Goal: Information Seeking & Learning: Understand process/instructions

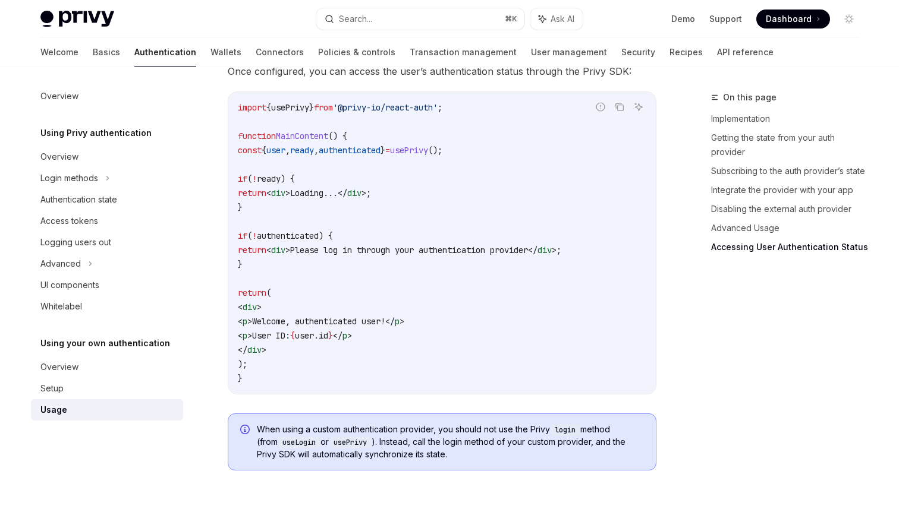
scroll to position [2522, 0]
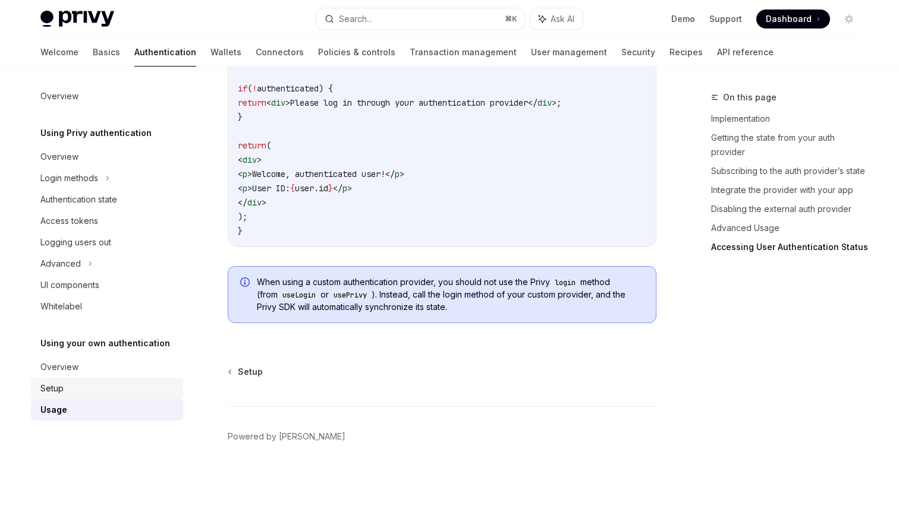
click at [96, 394] on div "Setup" at bounding box center [108, 389] width 136 height 14
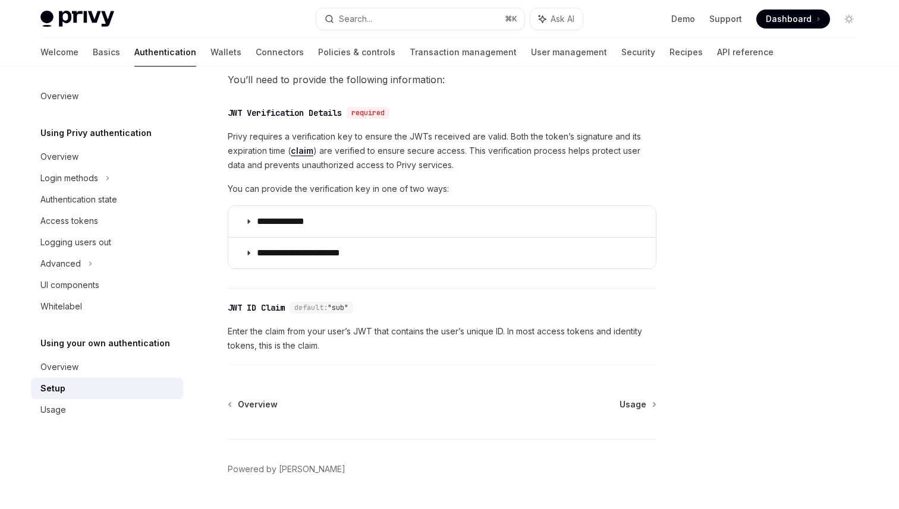
scroll to position [603, 0]
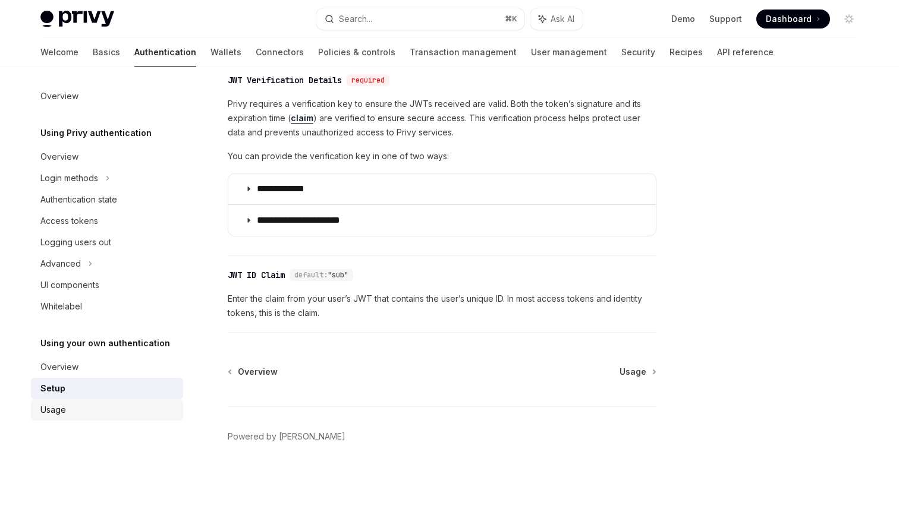
click at [119, 410] on div "Usage" at bounding box center [108, 410] width 136 height 14
type textarea "*"
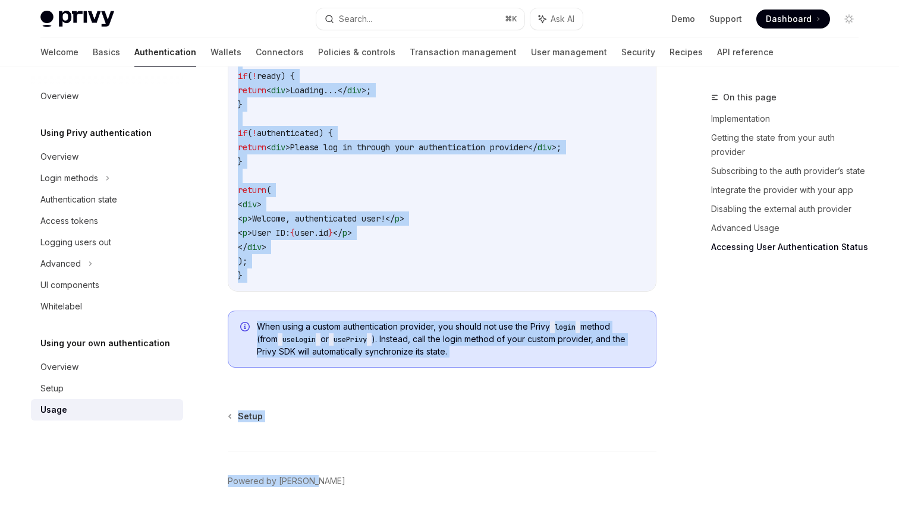
scroll to position [2522, 0]
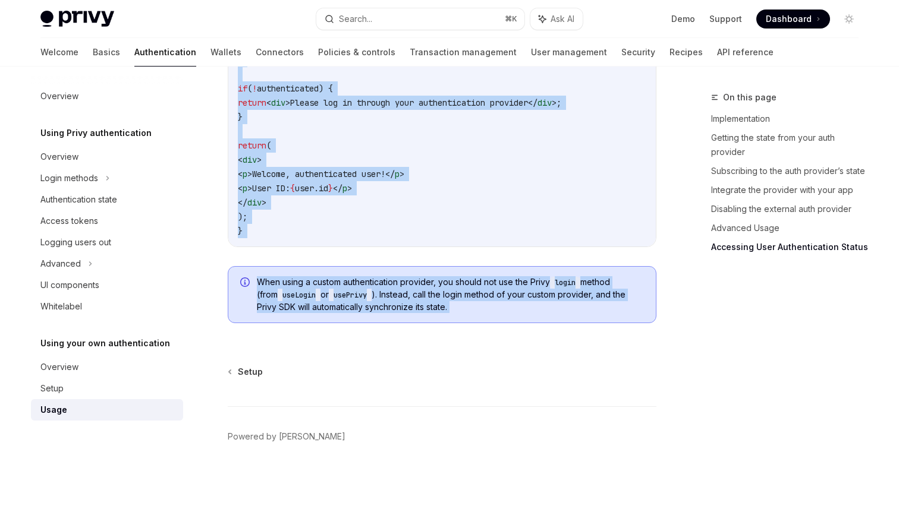
drag, startPoint x: 229, startPoint y: 115, endPoint x: 377, endPoint y: 348, distance: 276.0
copy div "Loremipsumd sita consecteturadi elitsedd eius Tempo InciDI Utla et DoloREM Aliq…"
